Goal: Transaction & Acquisition: Download file/media

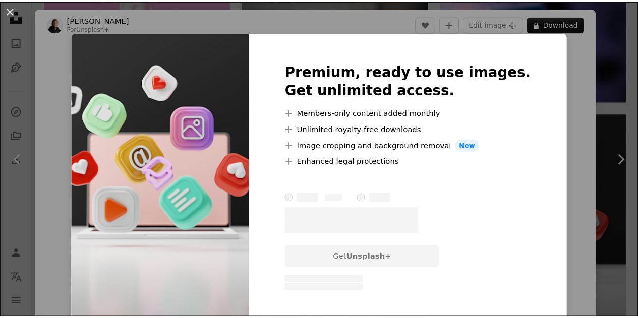
scroll to position [152, 0]
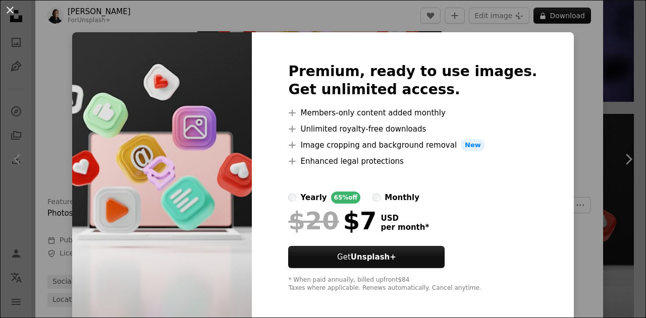
click at [600, 80] on div "An X shape Premium, ready to use images. Get unlimited access. A plus sign Memb…" at bounding box center [323, 159] width 646 height 318
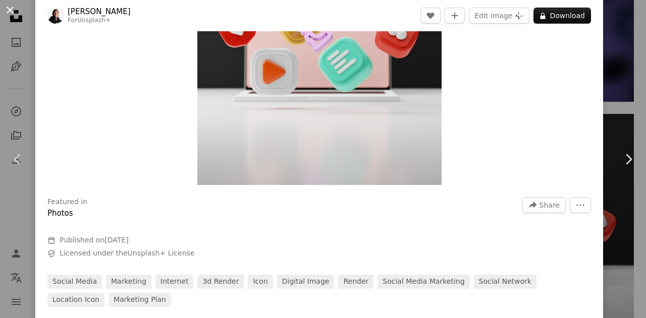
click at [7, 9] on button "An X shape" at bounding box center [10, 10] width 12 height 12
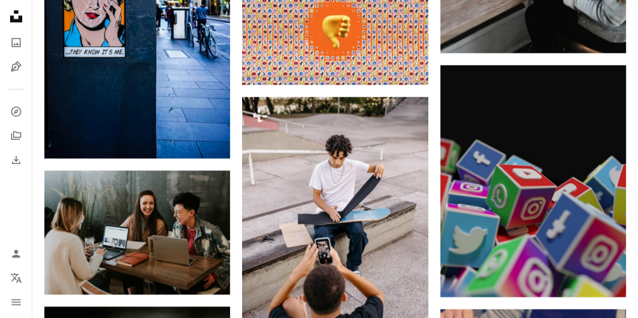
scroll to position [16189, 0]
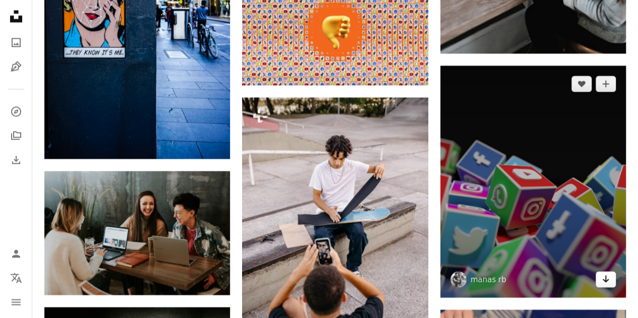
click at [604, 275] on icon "Download" at bounding box center [606, 278] width 7 height 7
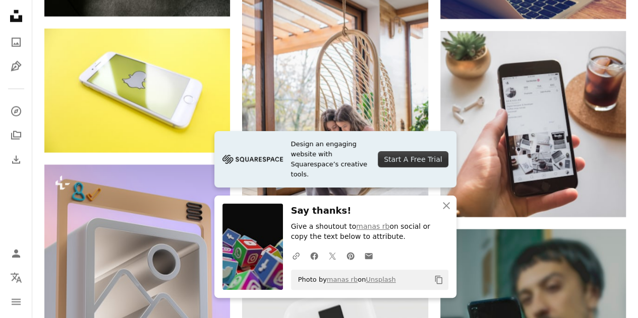
scroll to position [16610, 0]
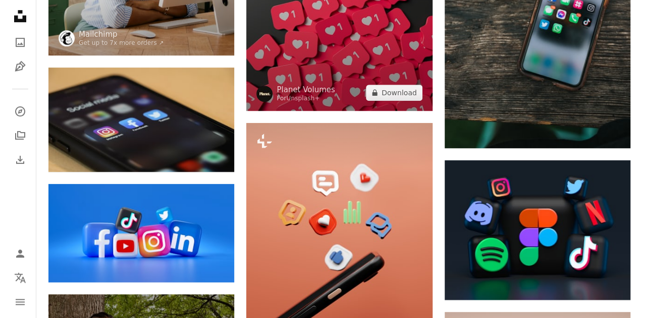
scroll to position [363, 0]
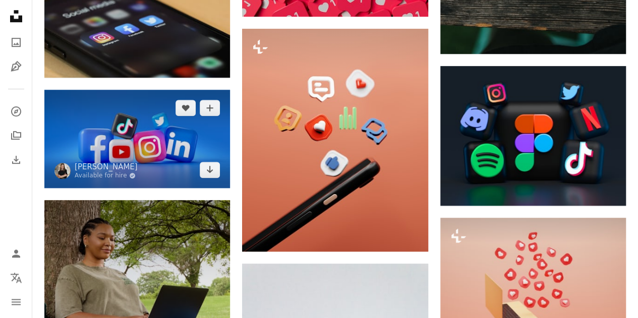
click at [167, 145] on img at bounding box center [137, 139] width 186 height 98
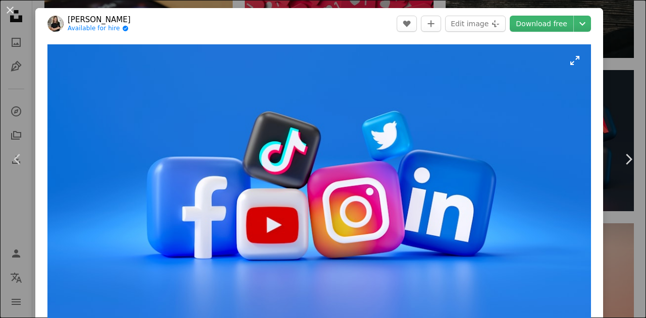
click at [149, 131] on img "Zoom in on this image" at bounding box center [318, 187] width 543 height 287
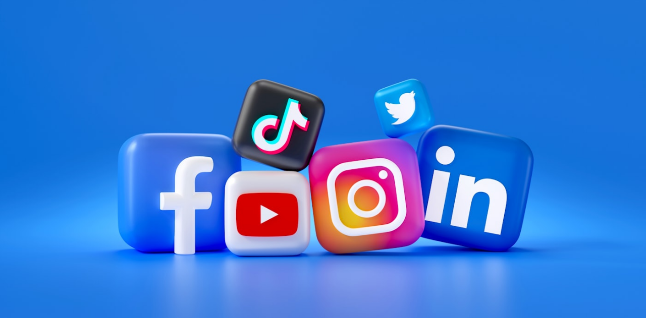
scroll to position [7, 0]
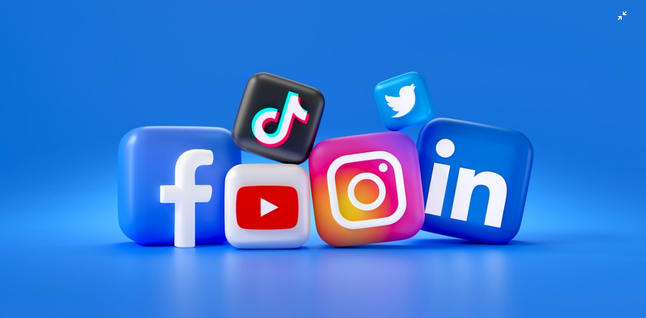
click at [356, 145] on img "Zoom out on this image" at bounding box center [322, 162] width 647 height 341
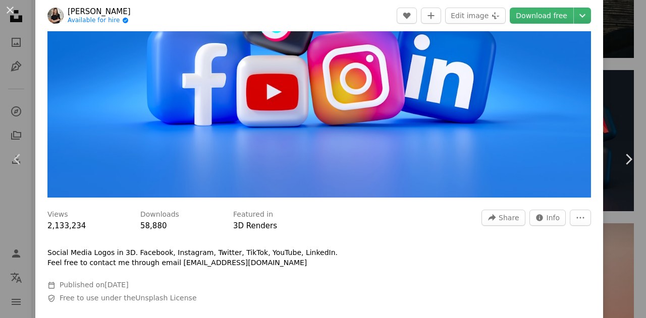
scroll to position [134, 0]
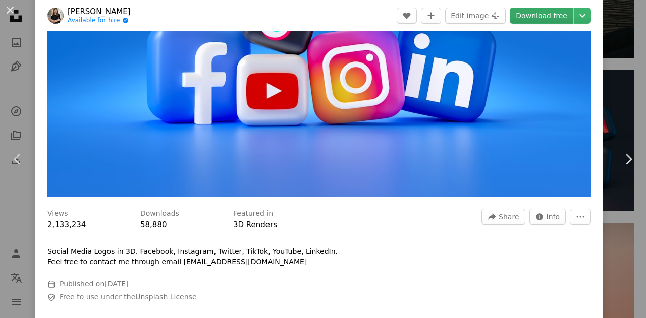
click at [523, 18] on link "Download free" at bounding box center [542, 16] width 64 height 16
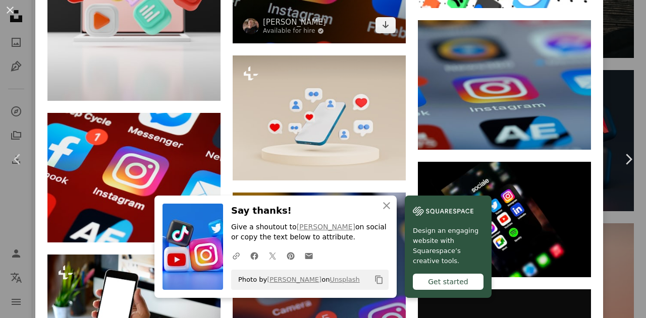
scroll to position [915, 0]
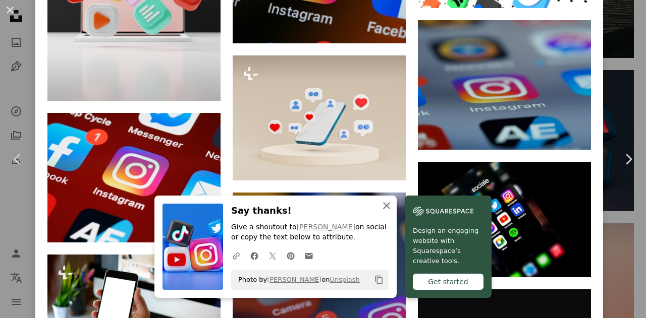
click at [386, 207] on icon "An X shape" at bounding box center [386, 206] width 12 height 12
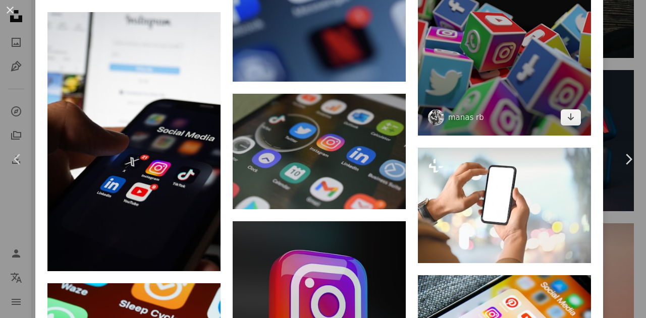
scroll to position [1284, 0]
